Goal: Task Accomplishment & Management: Manage account settings

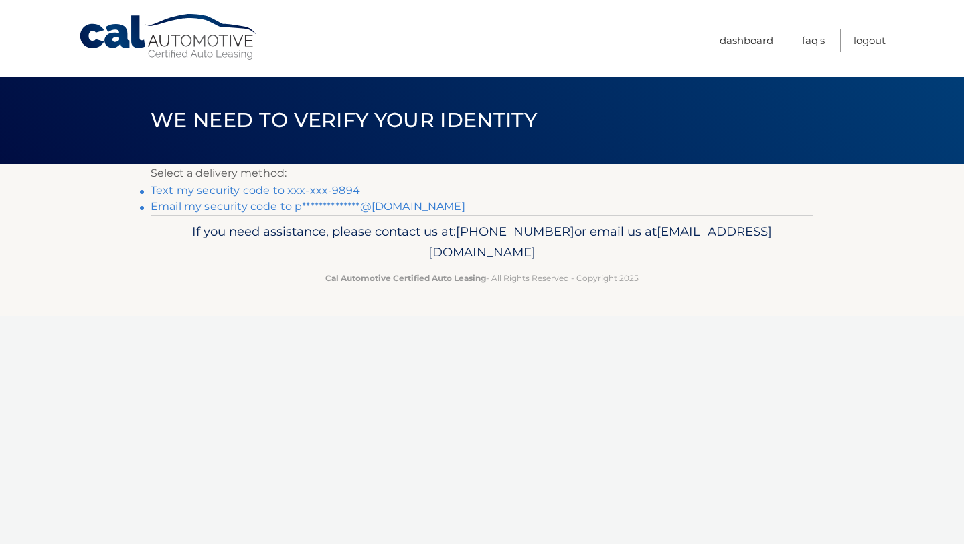
click at [276, 193] on link "Text my security code to xxx-xxx-9894" at bounding box center [256, 190] width 210 height 13
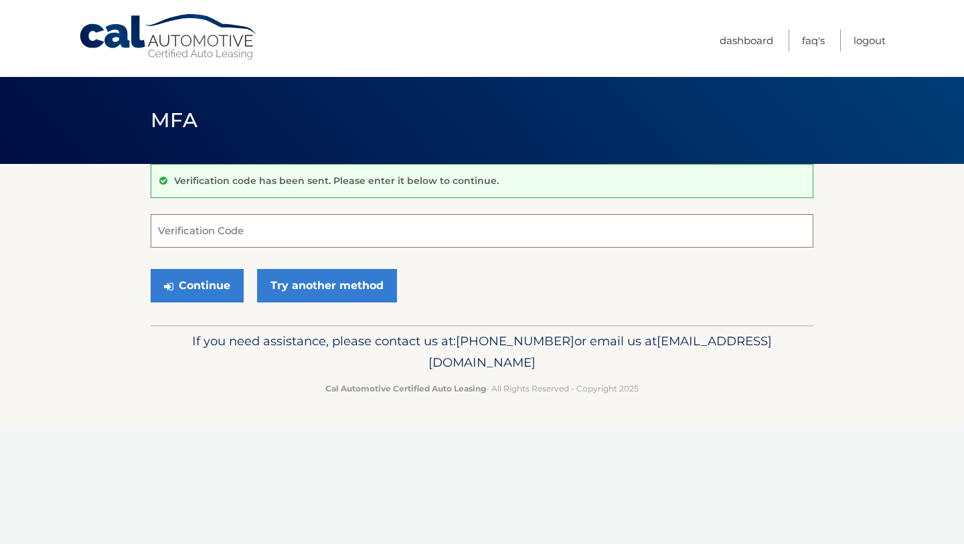
click at [262, 226] on input "Verification Code" at bounding box center [482, 230] width 663 height 33
type input "329288"
click at [223, 281] on button "Continue" at bounding box center [197, 285] width 93 height 33
